Goal: Information Seeking & Learning: Learn about a topic

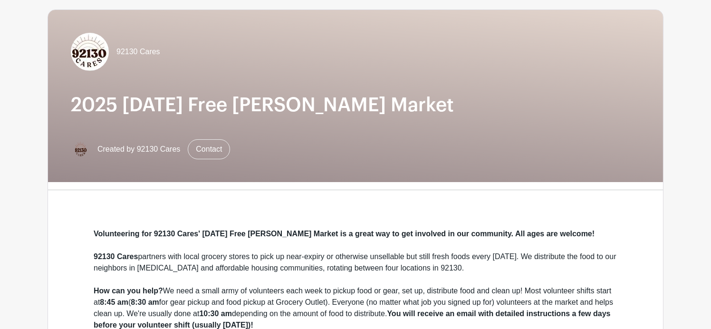
scroll to position [143, 0]
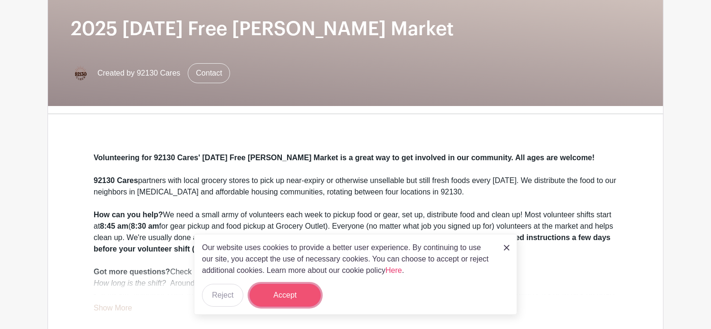
click at [299, 294] on button "Accept" at bounding box center [285, 295] width 71 height 23
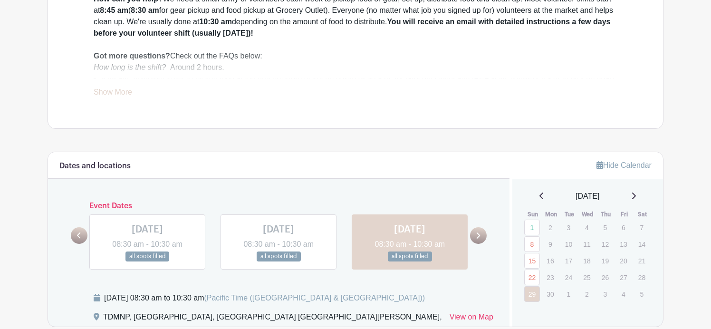
scroll to position [380, 0]
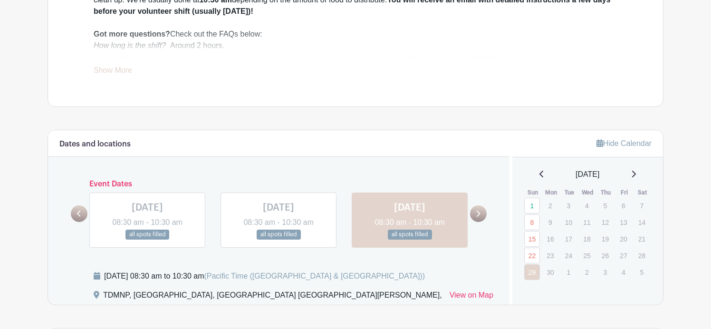
click at [640, 173] on div "[DATE]" at bounding box center [588, 174] width 128 height 11
click at [634, 173] on icon at bounding box center [634, 174] width 5 height 8
click at [635, 173] on icon at bounding box center [634, 174] width 5 height 8
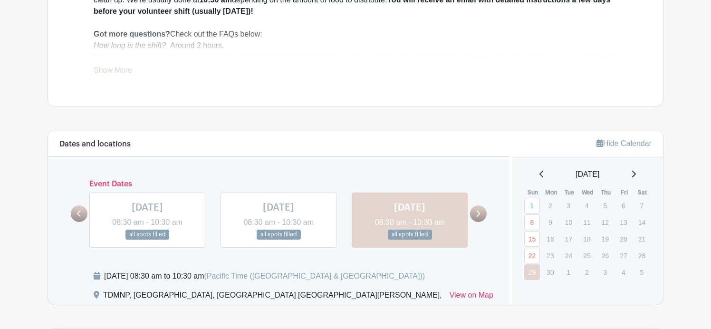
click at [635, 173] on icon at bounding box center [634, 174] width 5 height 8
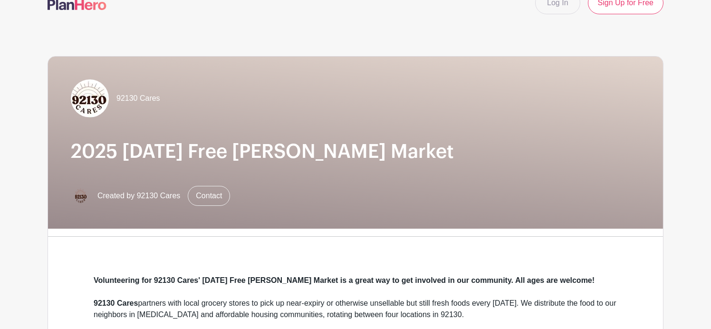
scroll to position [0, 0]
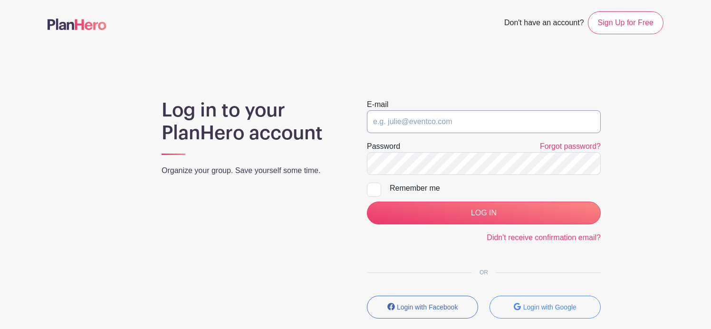
click at [410, 120] on input "email" at bounding box center [484, 121] width 234 height 23
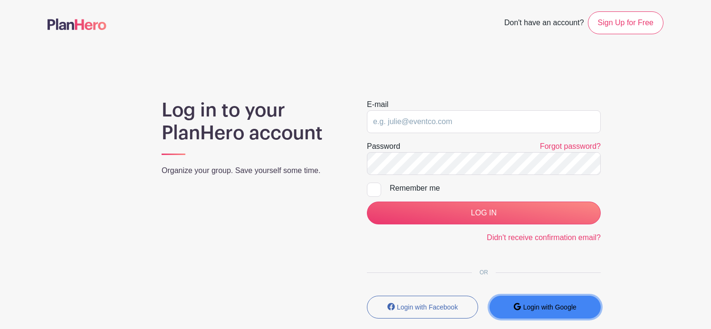
click at [515, 308] on icon "submit" at bounding box center [517, 307] width 7 height 8
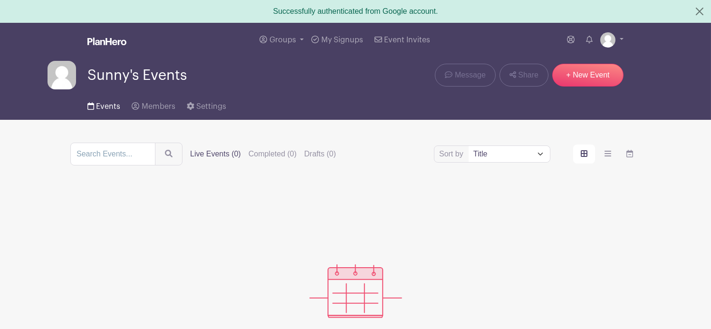
click at [107, 103] on span "Events" at bounding box center [108, 107] width 24 height 8
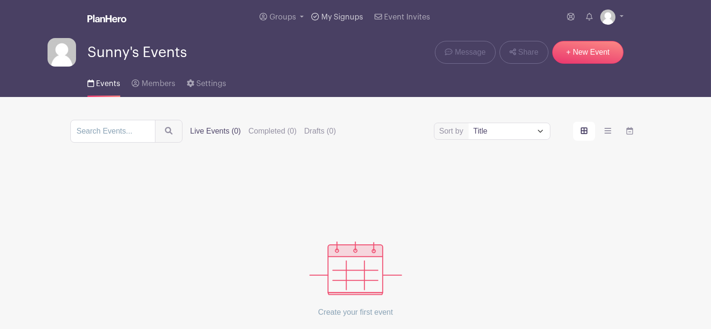
click at [340, 19] on span "My Signups" at bounding box center [342, 17] width 42 height 8
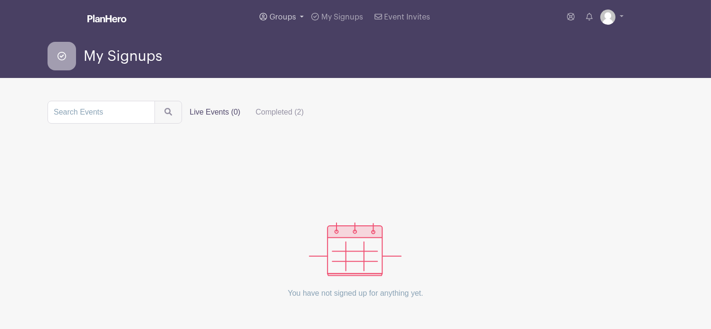
click at [293, 15] on span "Groups" at bounding box center [283, 17] width 27 height 8
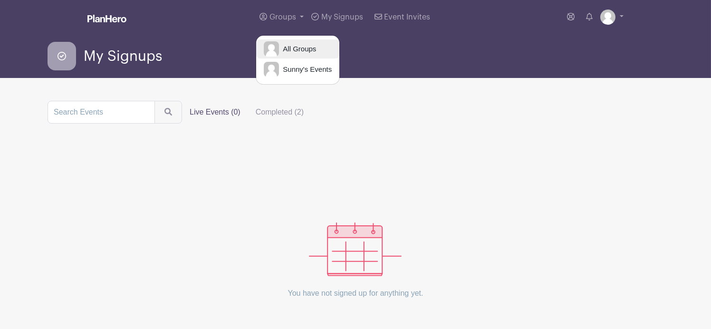
click at [291, 48] on span "All Groups" at bounding box center [297, 49] width 37 height 11
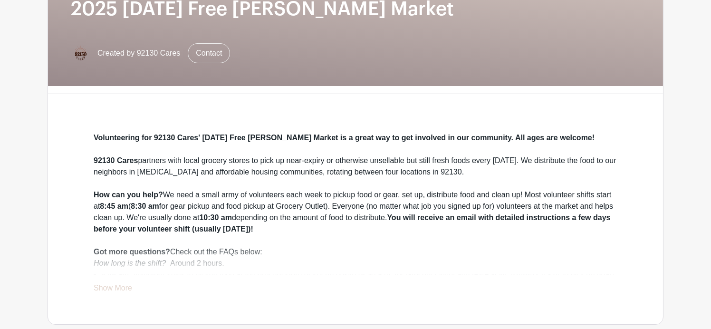
scroll to position [190, 0]
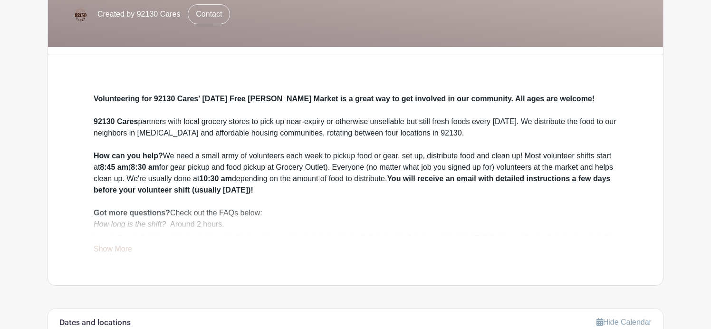
click at [119, 249] on link "Show More" at bounding box center [113, 251] width 39 height 12
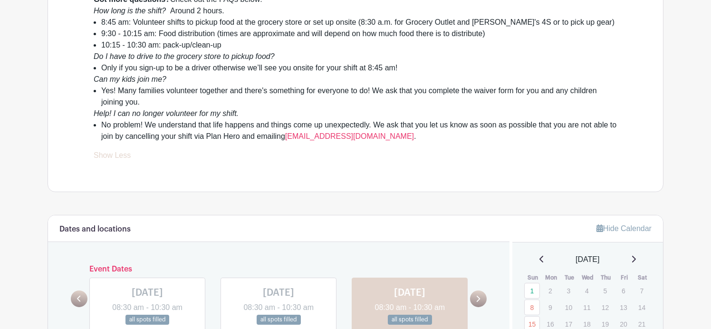
scroll to position [523, 0]
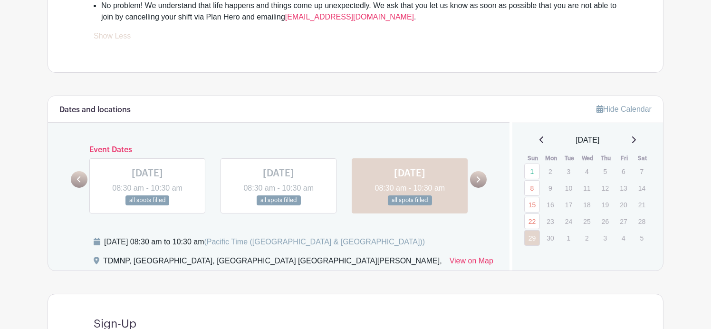
click at [482, 179] on link at bounding box center [478, 179] width 17 height 17
click at [481, 179] on link at bounding box center [478, 179] width 17 height 17
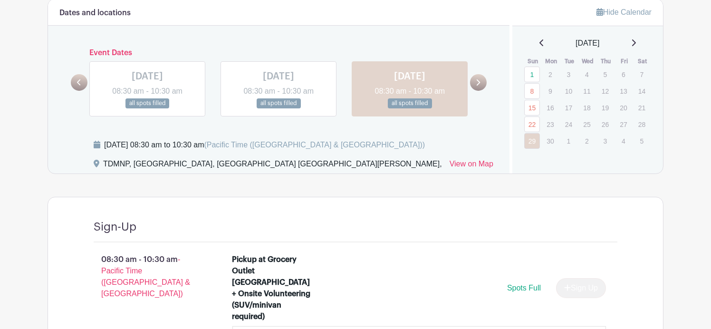
scroll to position [618, 0]
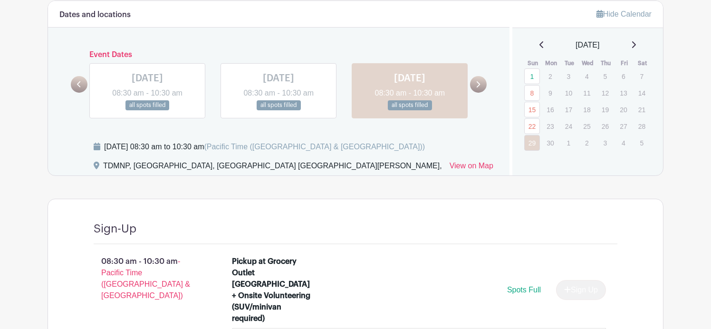
click at [477, 89] on link at bounding box center [478, 84] width 17 height 17
click at [476, 90] on link at bounding box center [478, 84] width 17 height 17
click at [634, 44] on icon at bounding box center [634, 45] width 5 height 8
click at [634, 45] on icon at bounding box center [634, 45] width 5 height 8
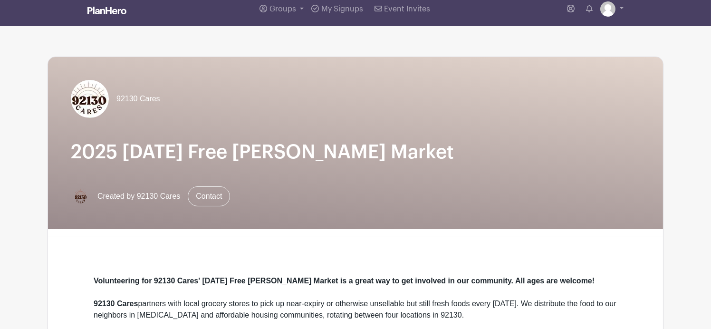
scroll to position [0, 0]
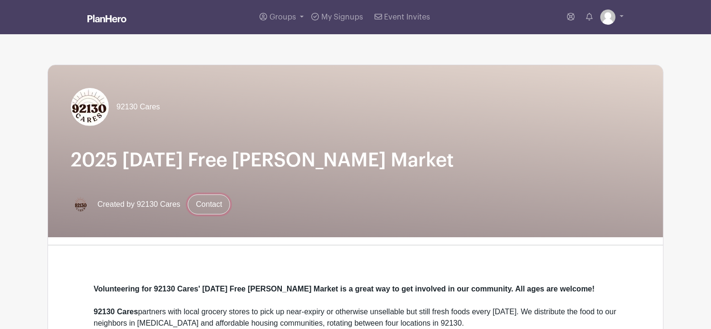
click at [214, 194] on link "Contact" at bounding box center [209, 204] width 42 height 20
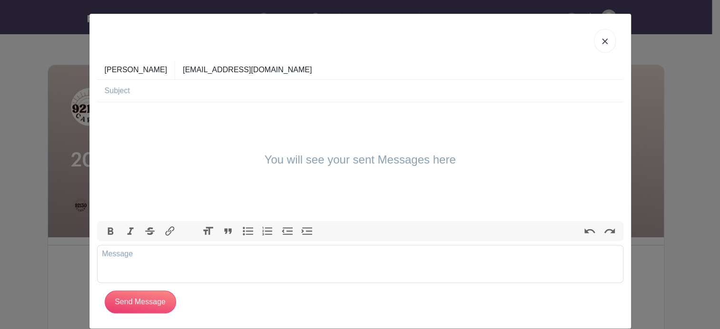
click at [602, 41] on img at bounding box center [605, 42] width 6 height 6
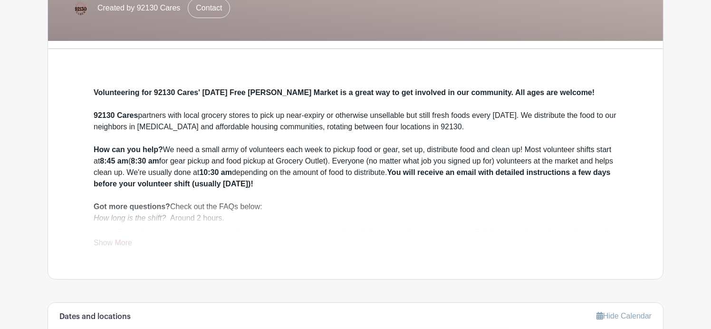
scroll to position [238, 0]
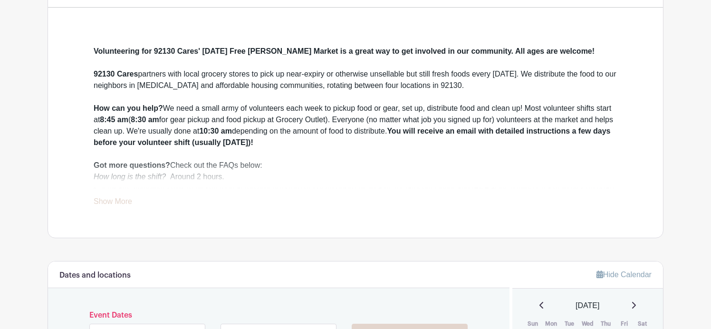
click at [123, 202] on link "Show More" at bounding box center [113, 203] width 39 height 12
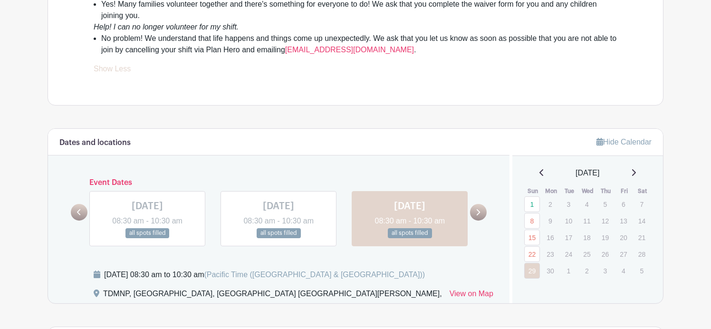
scroll to position [571, 0]
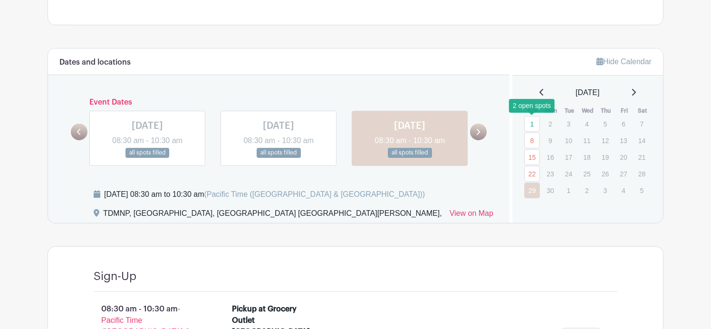
click at [533, 122] on link "1" at bounding box center [533, 124] width 16 height 16
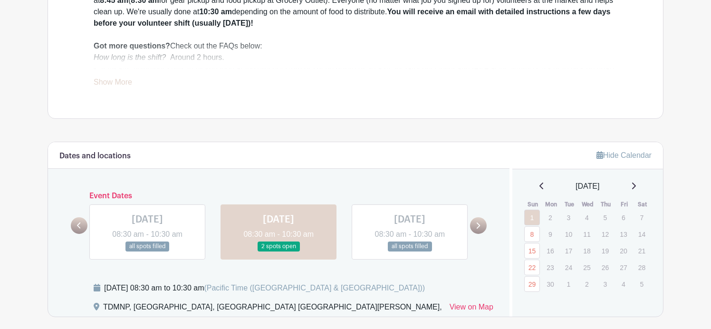
scroll to position [333, 0]
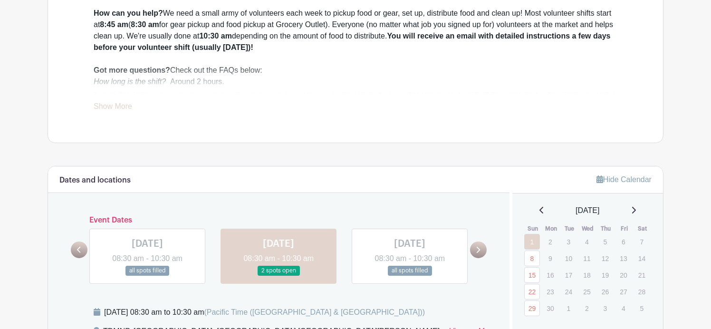
drag, startPoint x: 592, startPoint y: 206, endPoint x: 595, endPoint y: 201, distance: 6.4
click at [592, 205] on span "[DATE]" at bounding box center [588, 210] width 24 height 11
click at [614, 177] on link "Hide Calendar" at bounding box center [624, 179] width 55 height 8
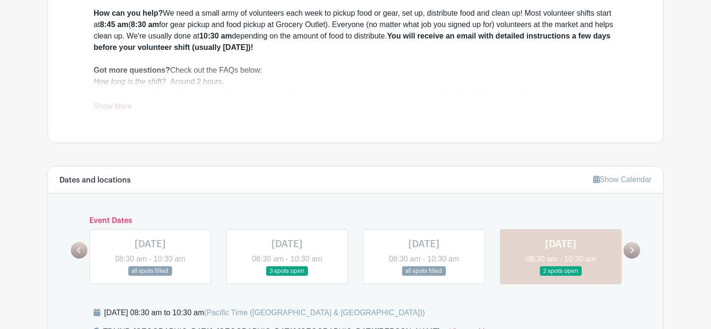
click at [614, 177] on link "Show Calendar" at bounding box center [622, 179] width 58 height 8
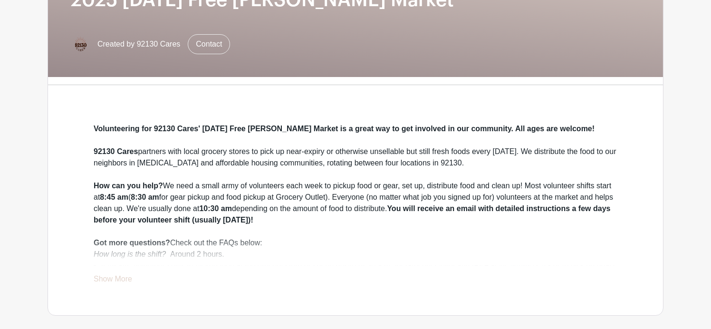
scroll to position [0, 0]
